Goal: Find specific page/section: Find specific page/section

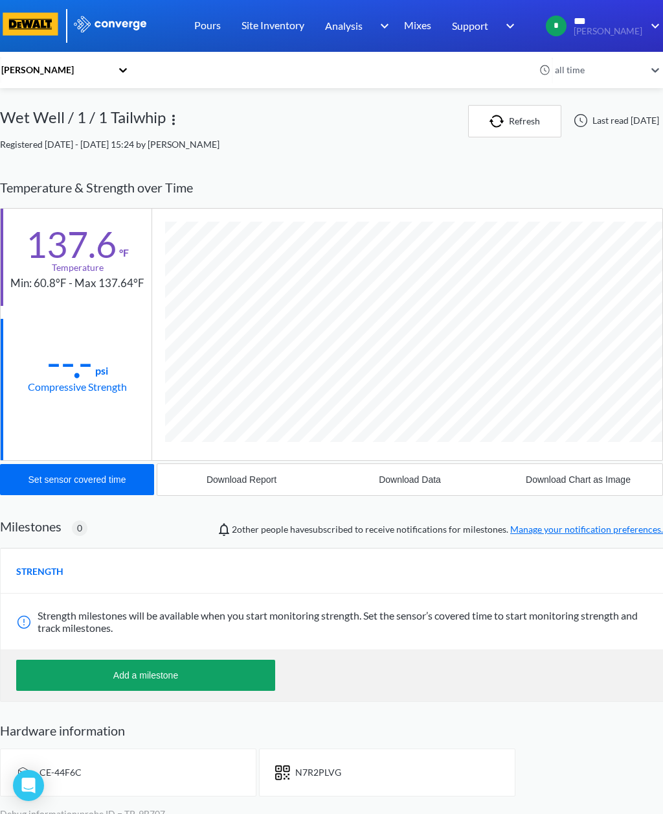
scroll to position [717, 663]
click at [45, 111] on div "[PERSON_NAME]" at bounding box center [65, 105] width 130 height 25
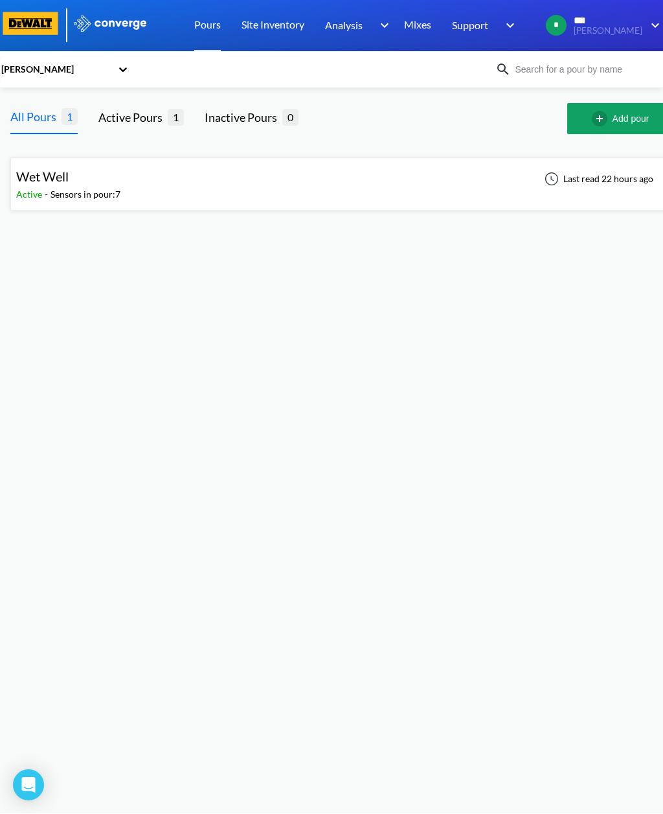
click at [66, 188] on div "Sensors in pour: 7" at bounding box center [86, 195] width 70 height 14
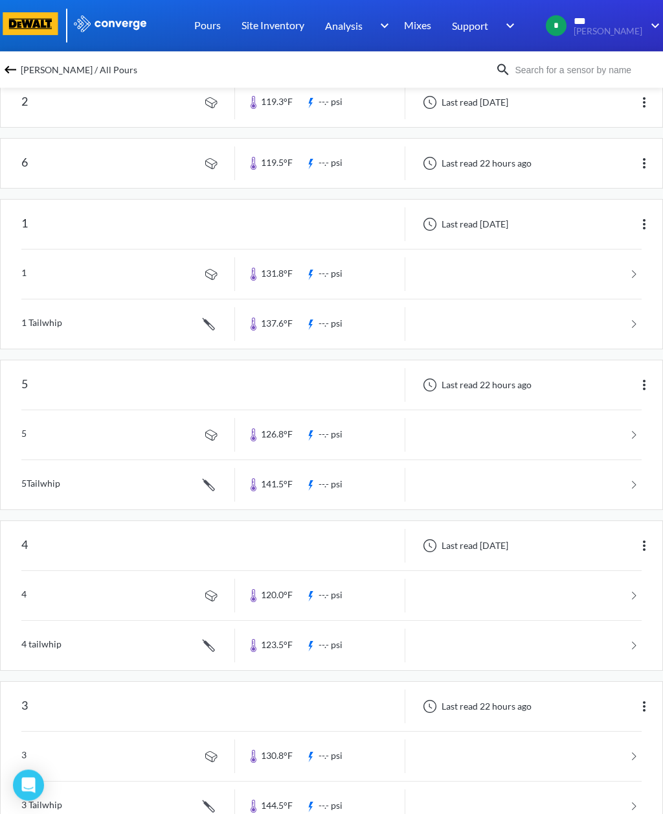
scroll to position [199, 0]
click at [61, 76] on span "[PERSON_NAME] / All Pours" at bounding box center [79, 70] width 117 height 18
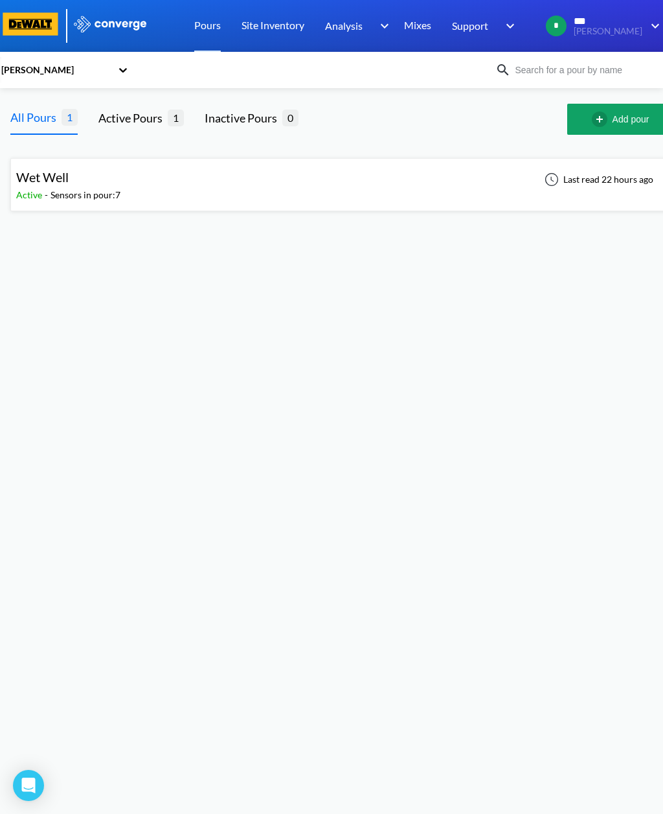
click at [113, 183] on div "Wet Well" at bounding box center [68, 177] width 104 height 20
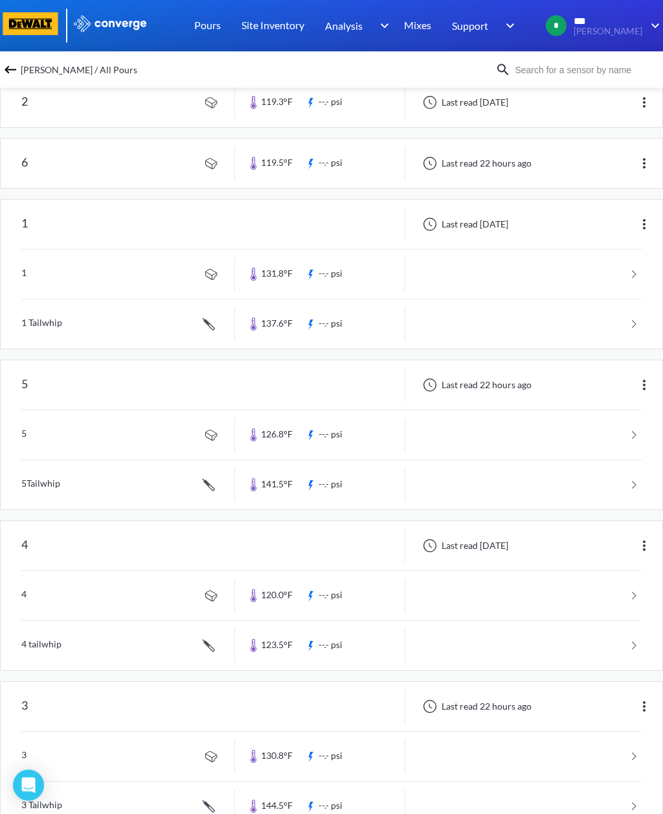
scroll to position [199, 0]
click at [60, 595] on link at bounding box center [331, 595] width 621 height 49
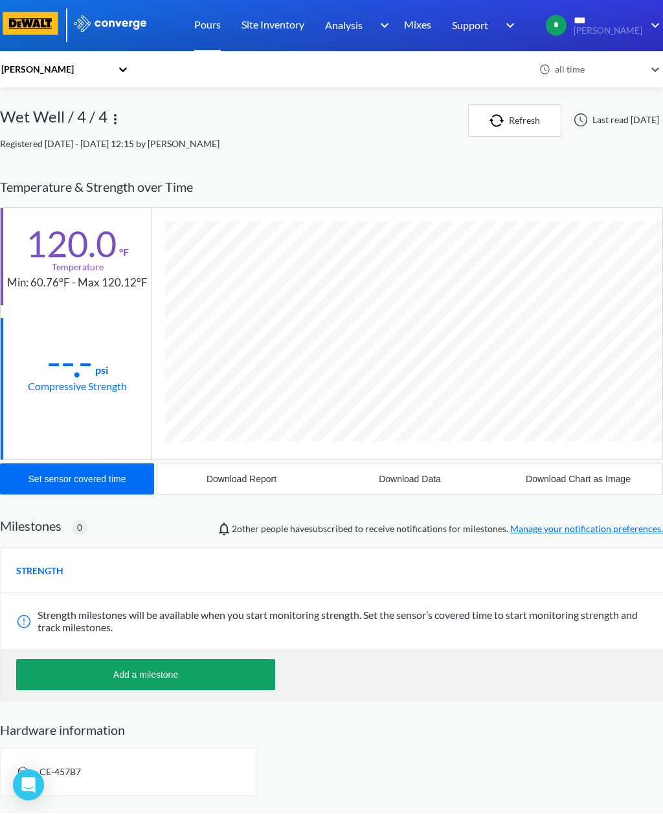
scroll to position [693, 663]
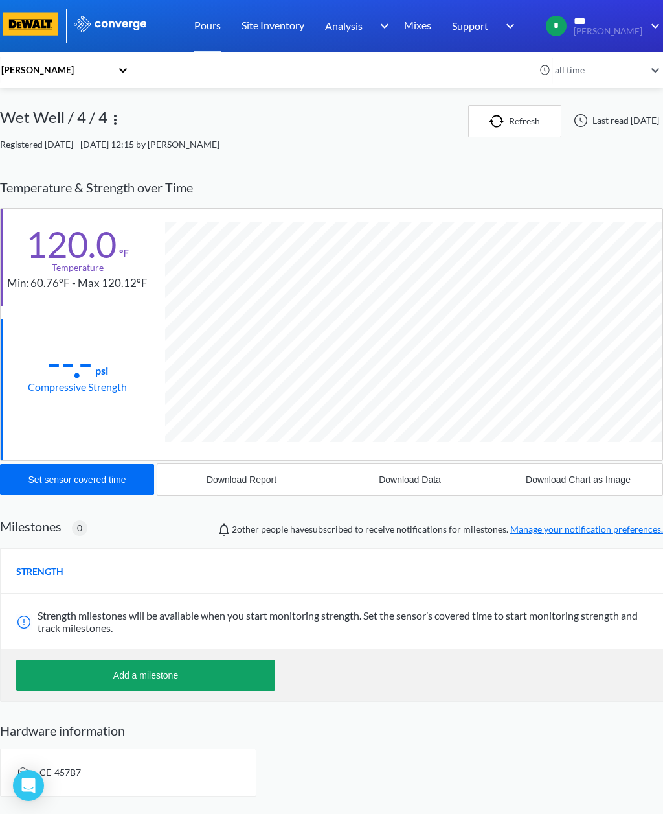
click at [39, 117] on div "Wet Well / 4 / 4" at bounding box center [54, 121] width 108 height 32
click at [32, 115] on div "Wet Well / 4 / 4" at bounding box center [54, 121] width 108 height 32
click at [30, 114] on div "[PERSON_NAME]" at bounding box center [65, 105] width 130 height 25
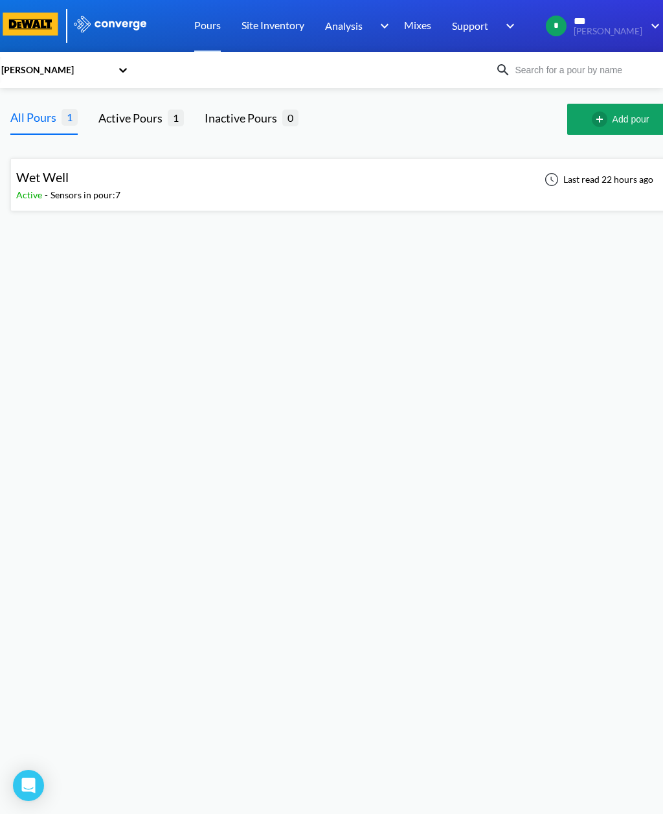
click at [40, 187] on div "Wet Well" at bounding box center [42, 177] width 52 height 20
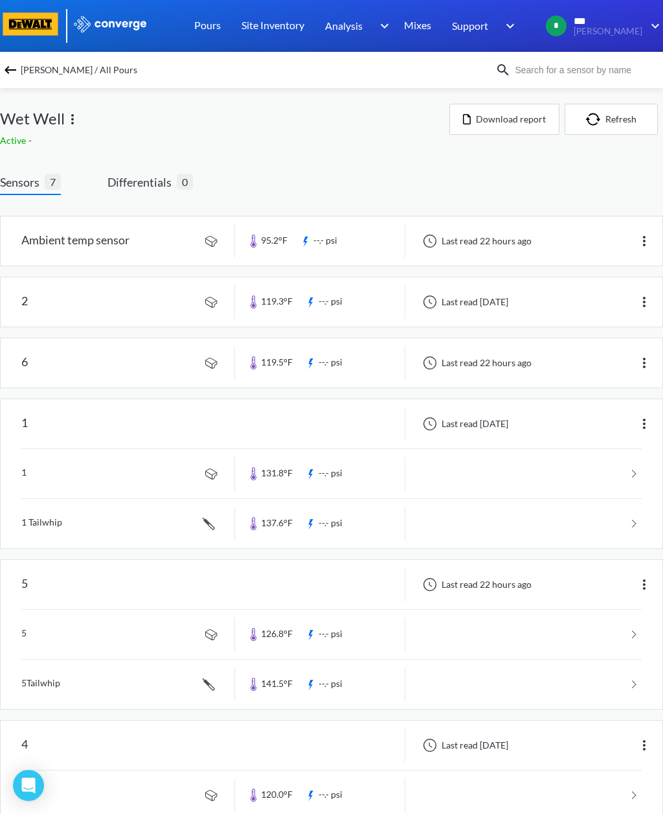
click at [0, 0] on link "BIM" at bounding box center [0, 0] width 0 height 0
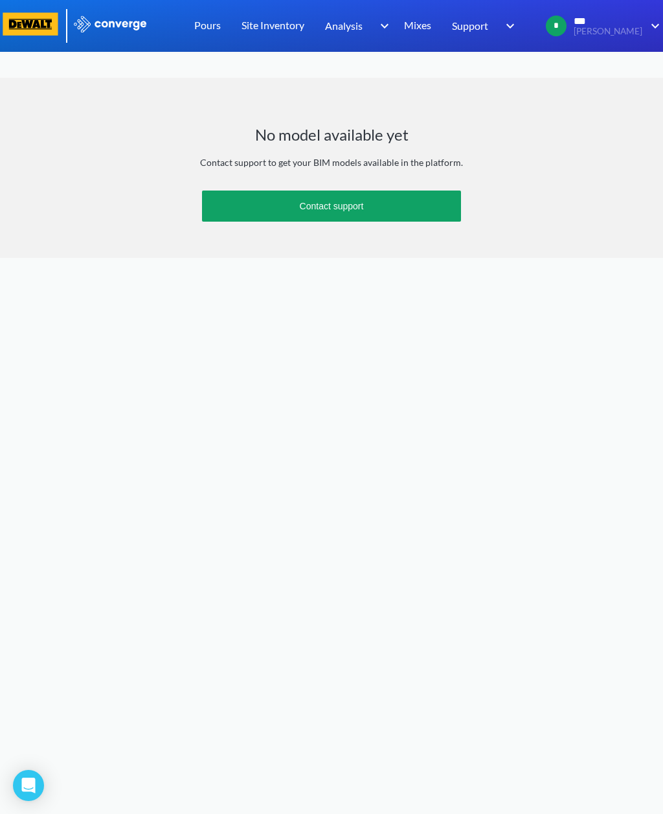
click at [80, 108] on div "No model available yet Contact support to get your BIM models available in the …" at bounding box center [331, 168] width 663 height 180
click at [200, 39] on link "Pours" at bounding box center [207, 26] width 27 height 52
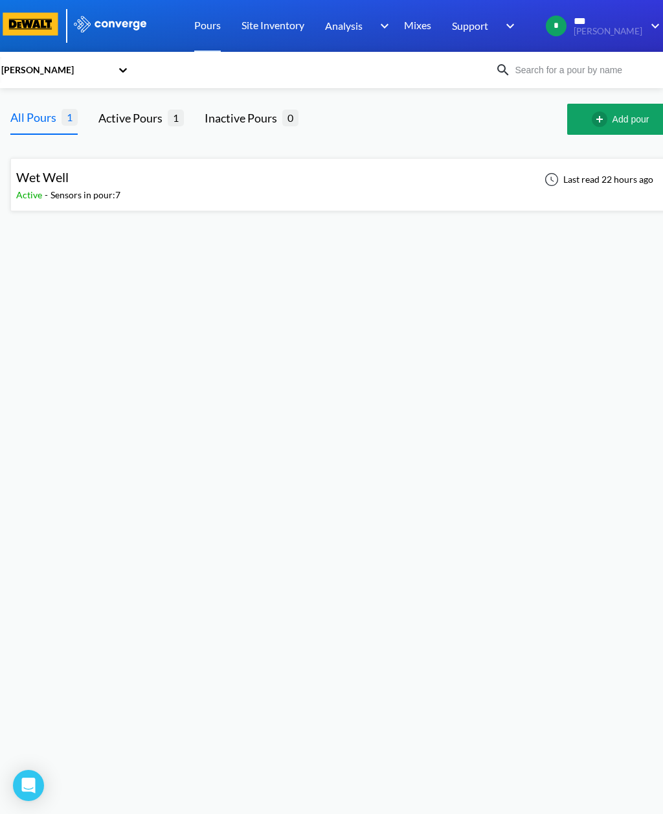
click at [527, 192] on div "Wet Well Active - Sensors in pour: 7 Last read 22 hours ago" at bounding box center [342, 184] width 652 height 41
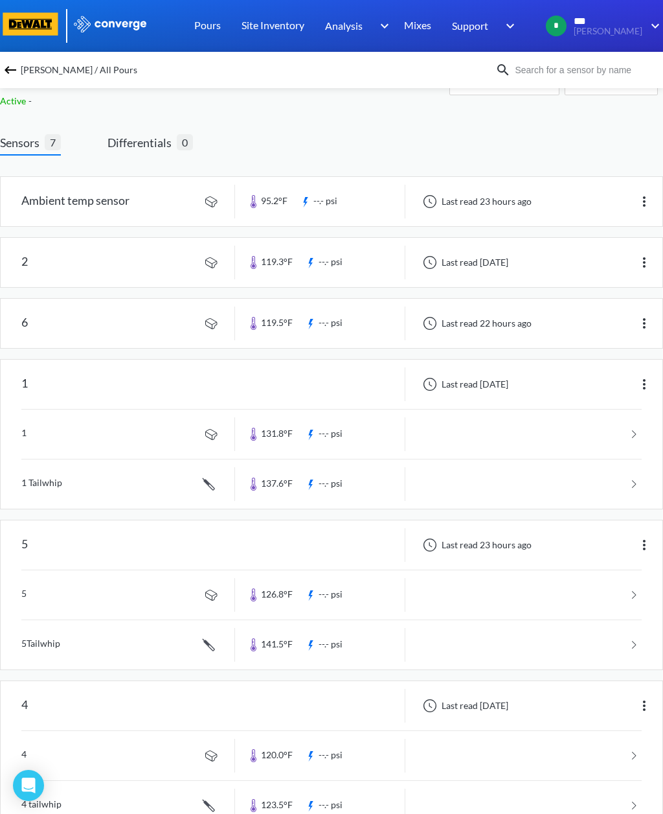
scroll to position [43, 0]
